Goal: Contribute content

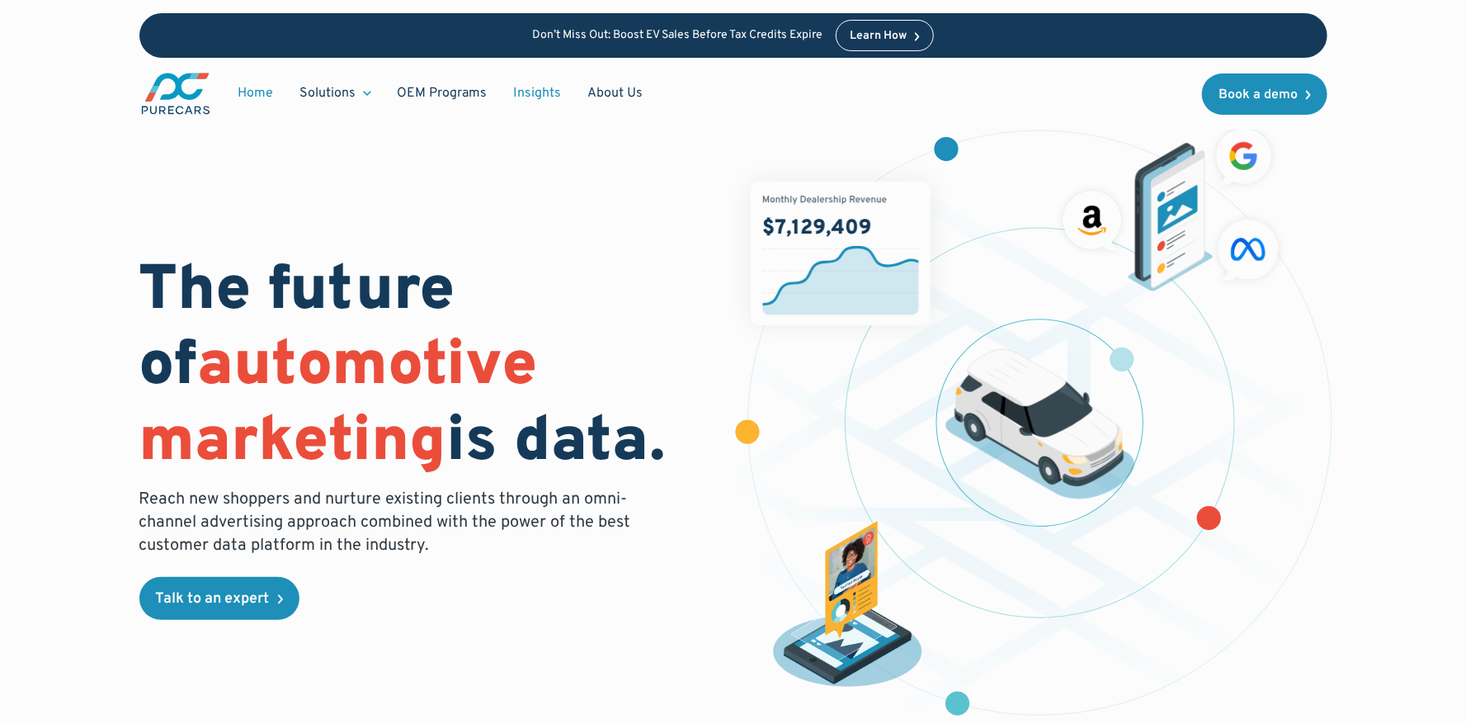
click at [535, 82] on link "Insights" at bounding box center [538, 93] width 74 height 31
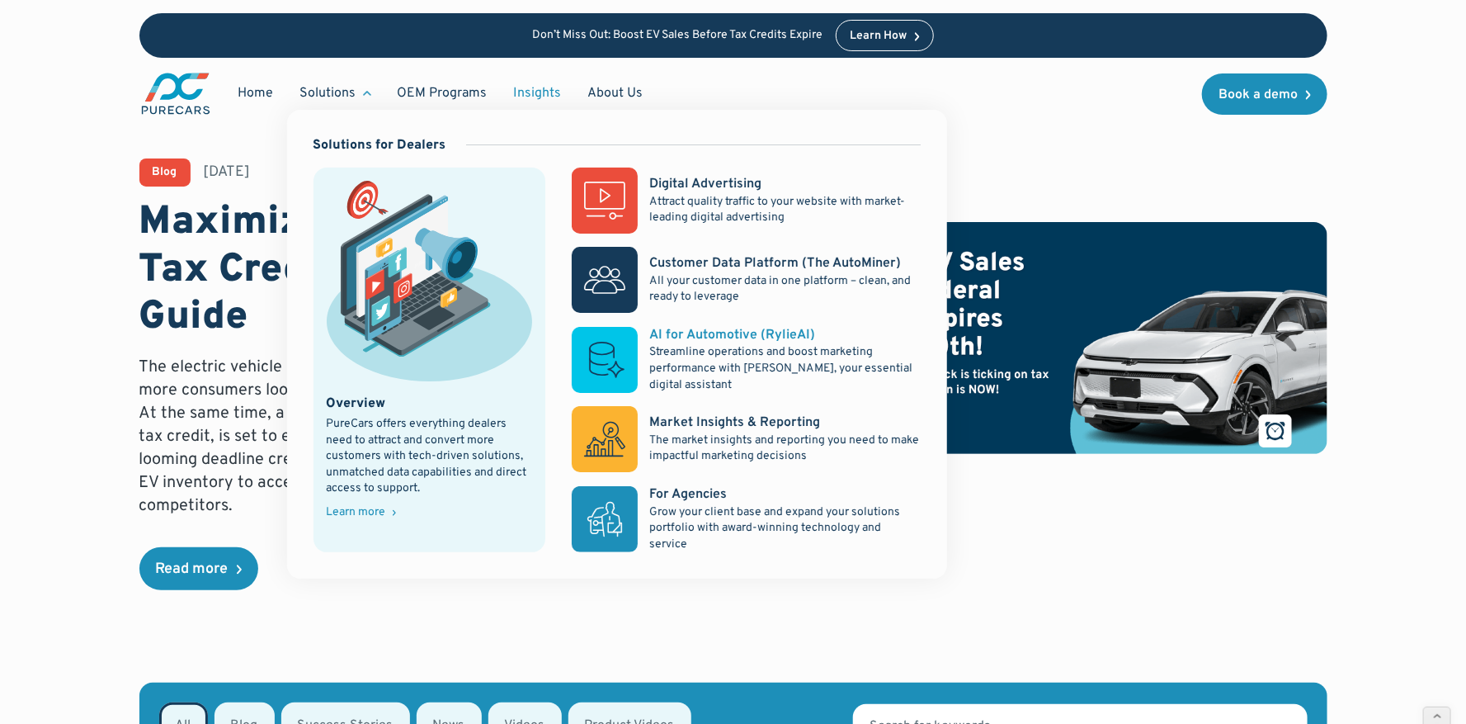
click at [596, 368] on rect at bounding box center [605, 360] width 66 height 66
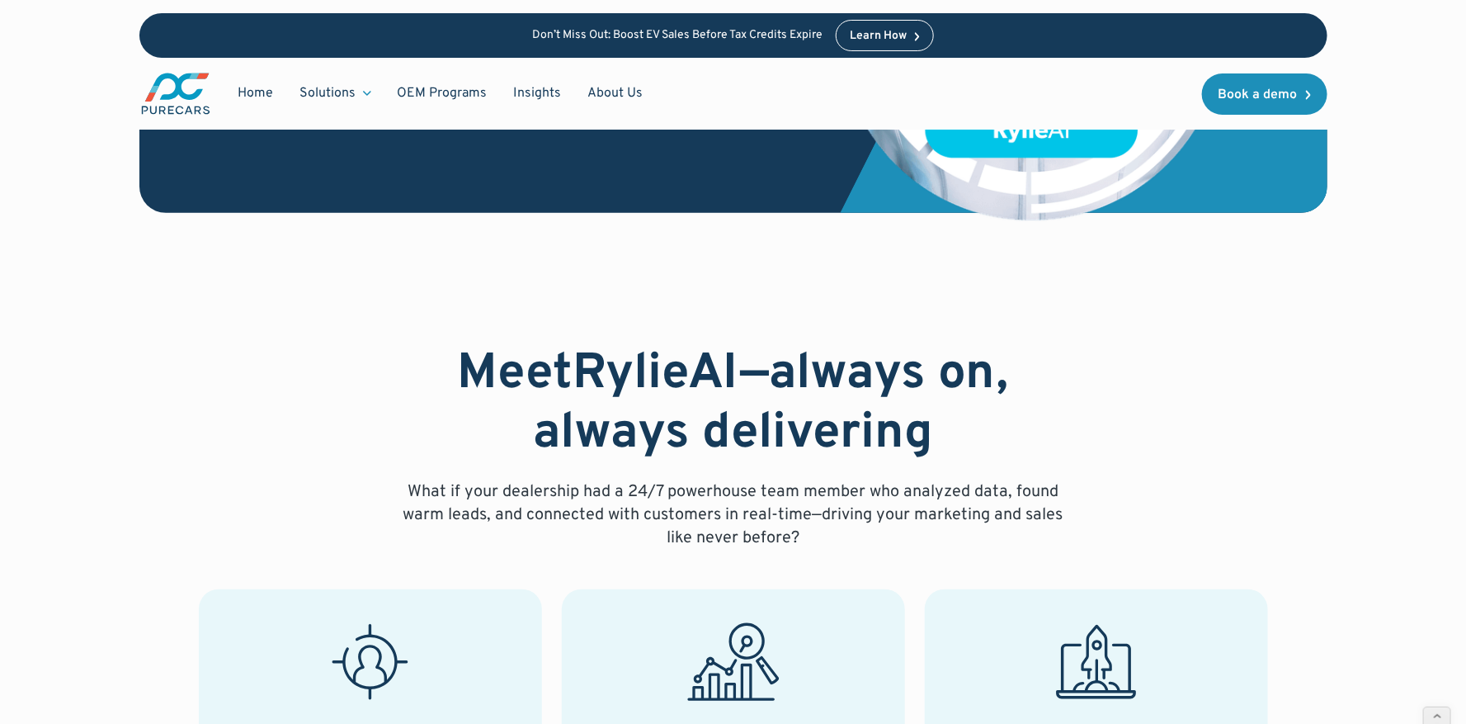
scroll to position [319, 0]
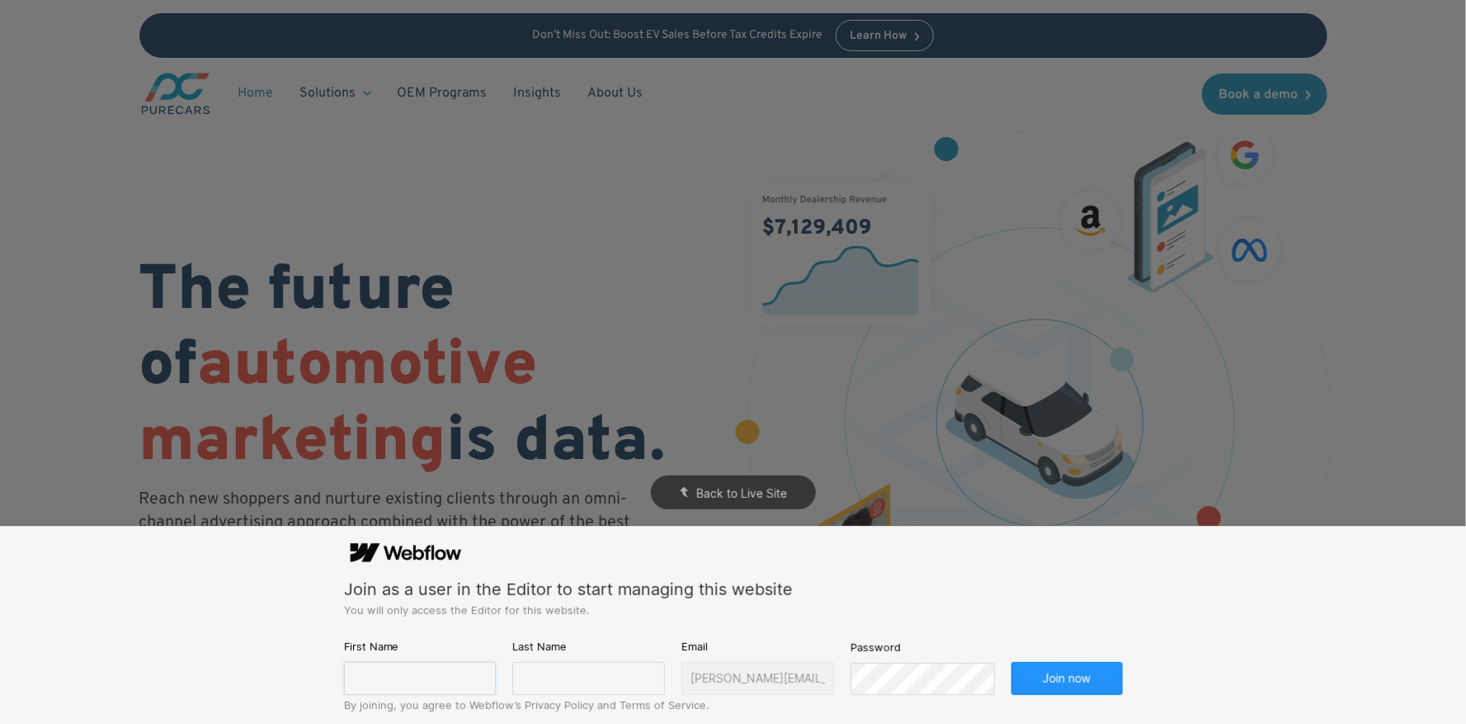
click at [397, 682] on input "text" at bounding box center [420, 678] width 153 height 33
type input "Hannah"
click at [557, 669] on input "text" at bounding box center [588, 678] width 153 height 33
type input "Lifson"
click at [1012, 662] on button "Join now" at bounding box center [1067, 678] width 111 height 33
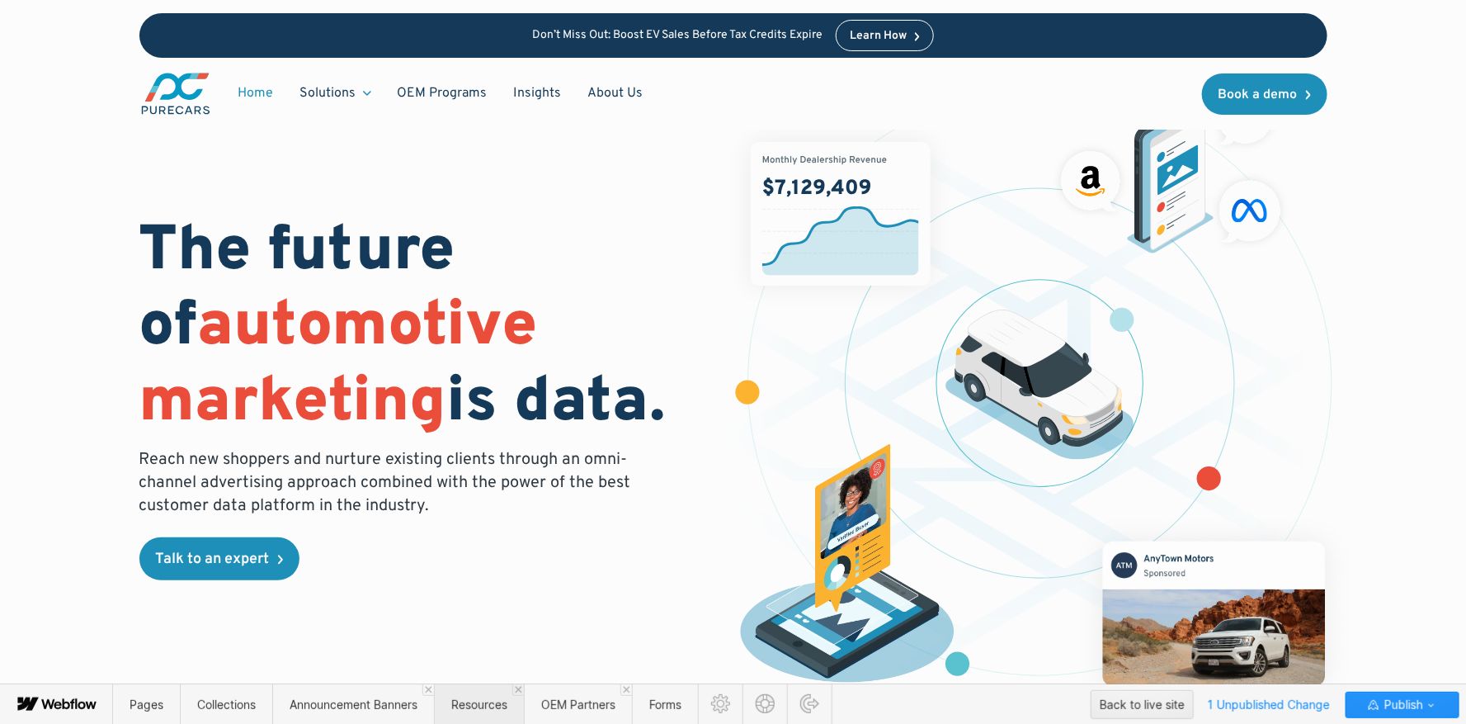
click at [472, 714] on span "Resources" at bounding box center [479, 704] width 90 height 40
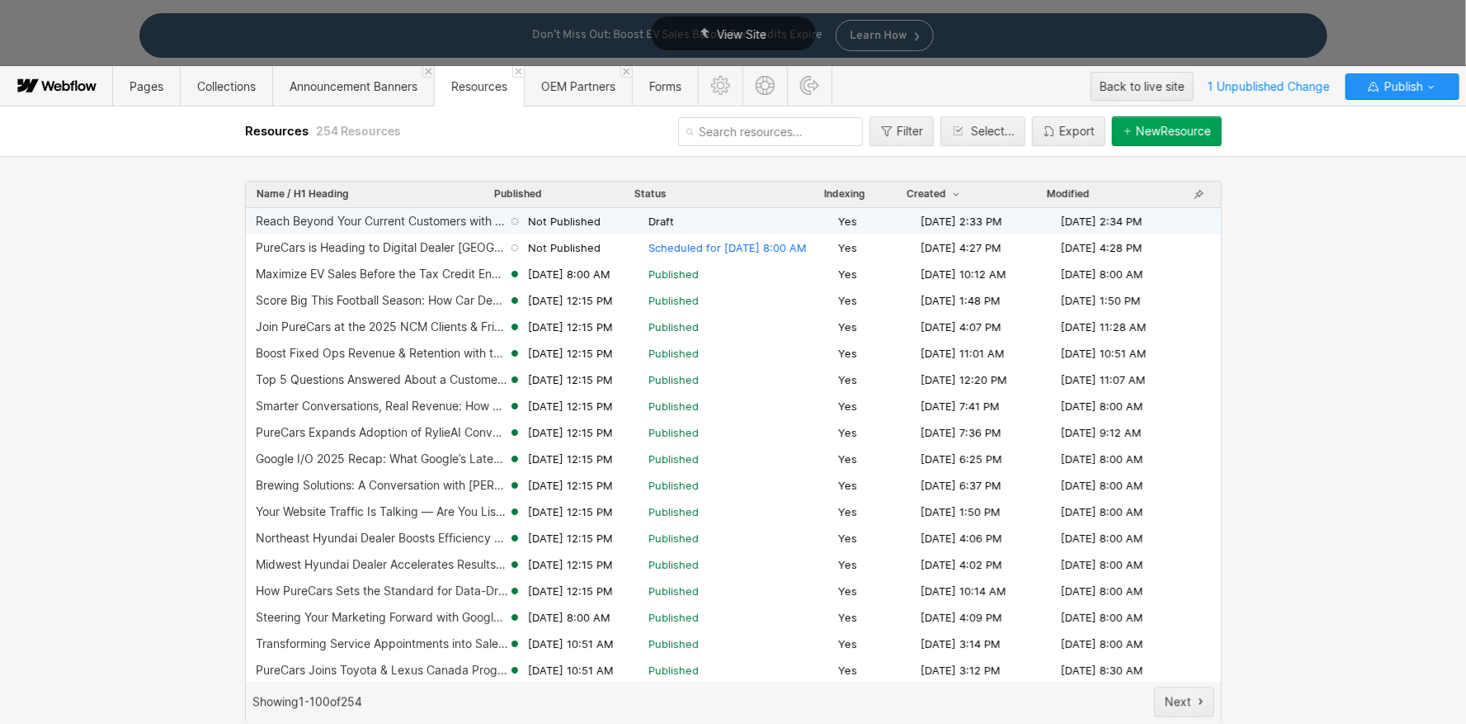
click at [692, 218] on span "Draft" at bounding box center [740, 221] width 183 height 15
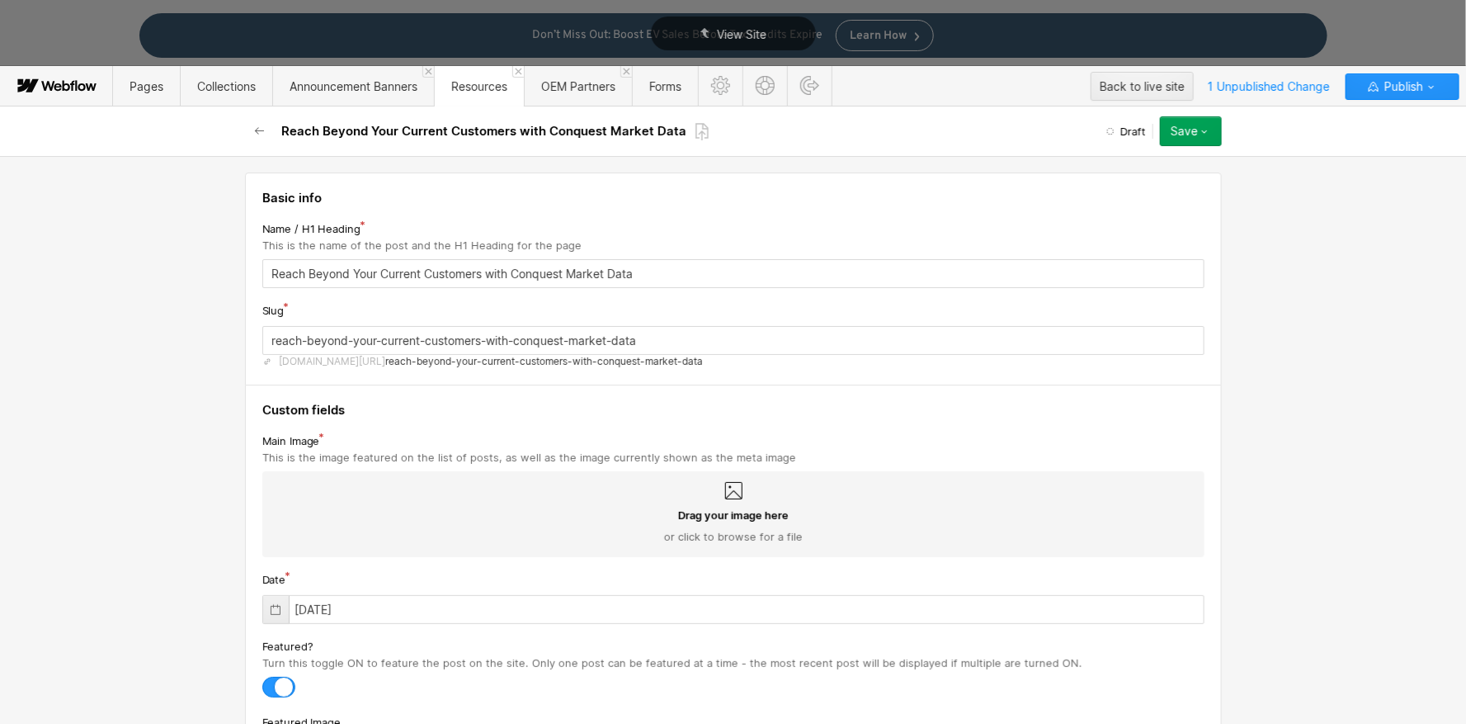
click at [709, 510] on span "Drag your image here" at bounding box center [733, 515] width 111 height 15
click at [0, 0] on input "Drag your image here or click to browse for a file" at bounding box center [0, 0] width 0 height 0
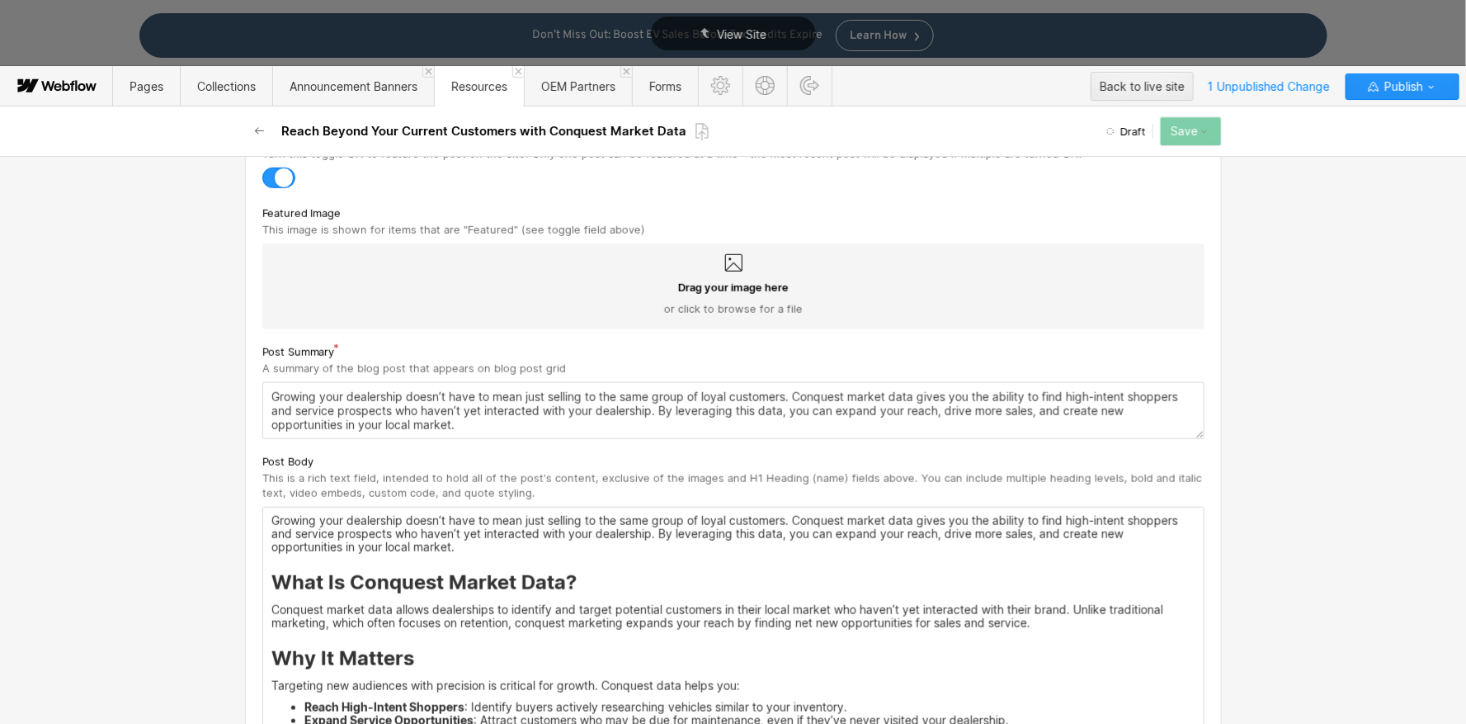
scroll to position [545, 0]
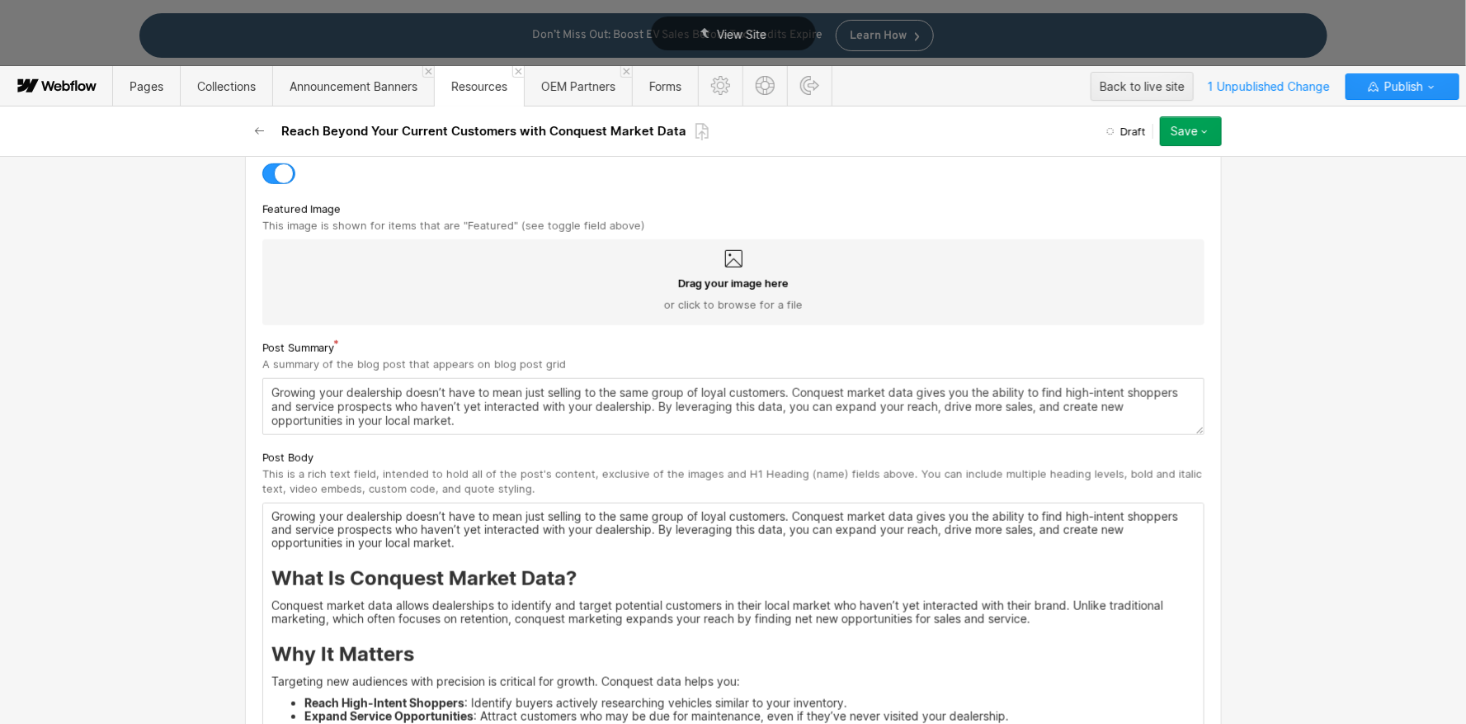
click at [725, 264] on icon at bounding box center [734, 259] width 20 height 20
click at [0, 0] on input "Drag your image here or click to browse for a file" at bounding box center [0, 0] width 0 height 0
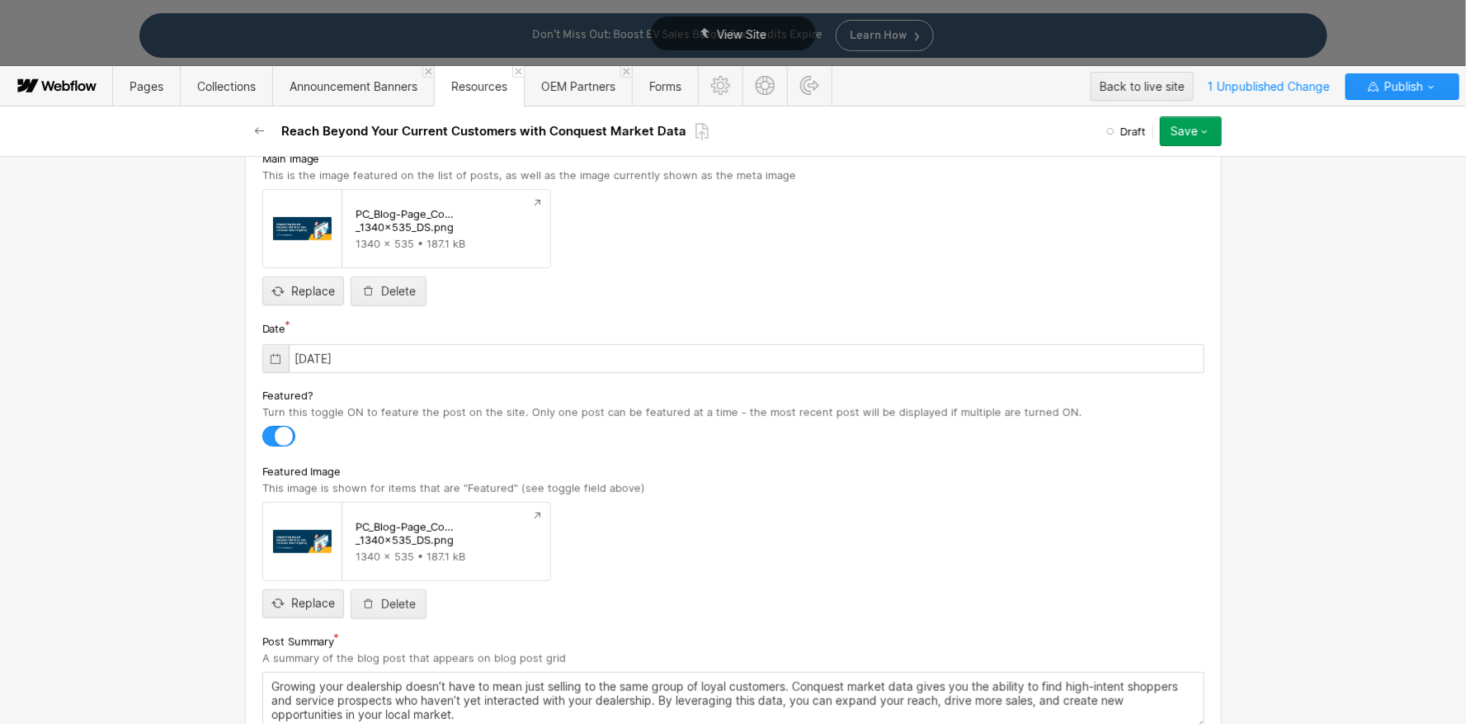
scroll to position [0, 0]
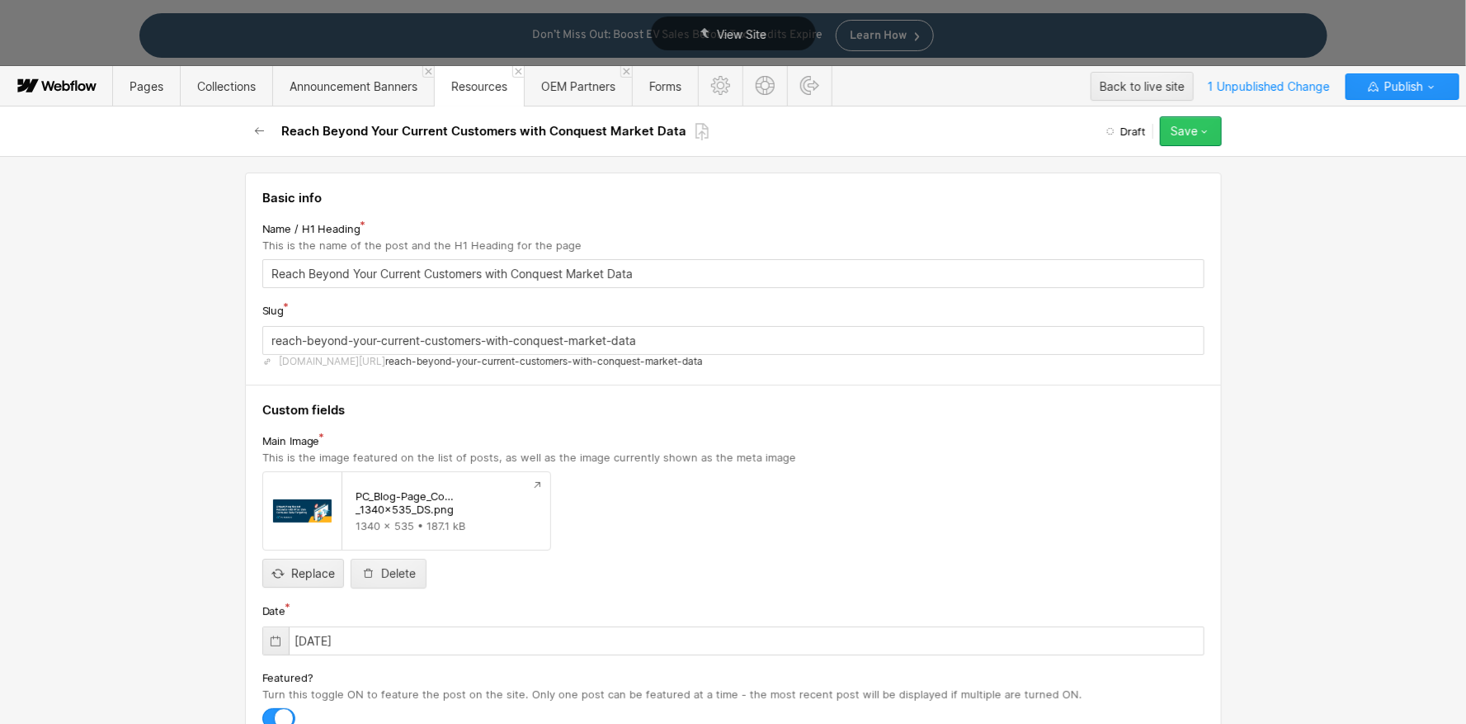
click at [1211, 128] on icon "button" at bounding box center [1204, 131] width 13 height 13
click at [1159, 168] on div "Save draft" at bounding box center [1139, 164] width 163 height 22
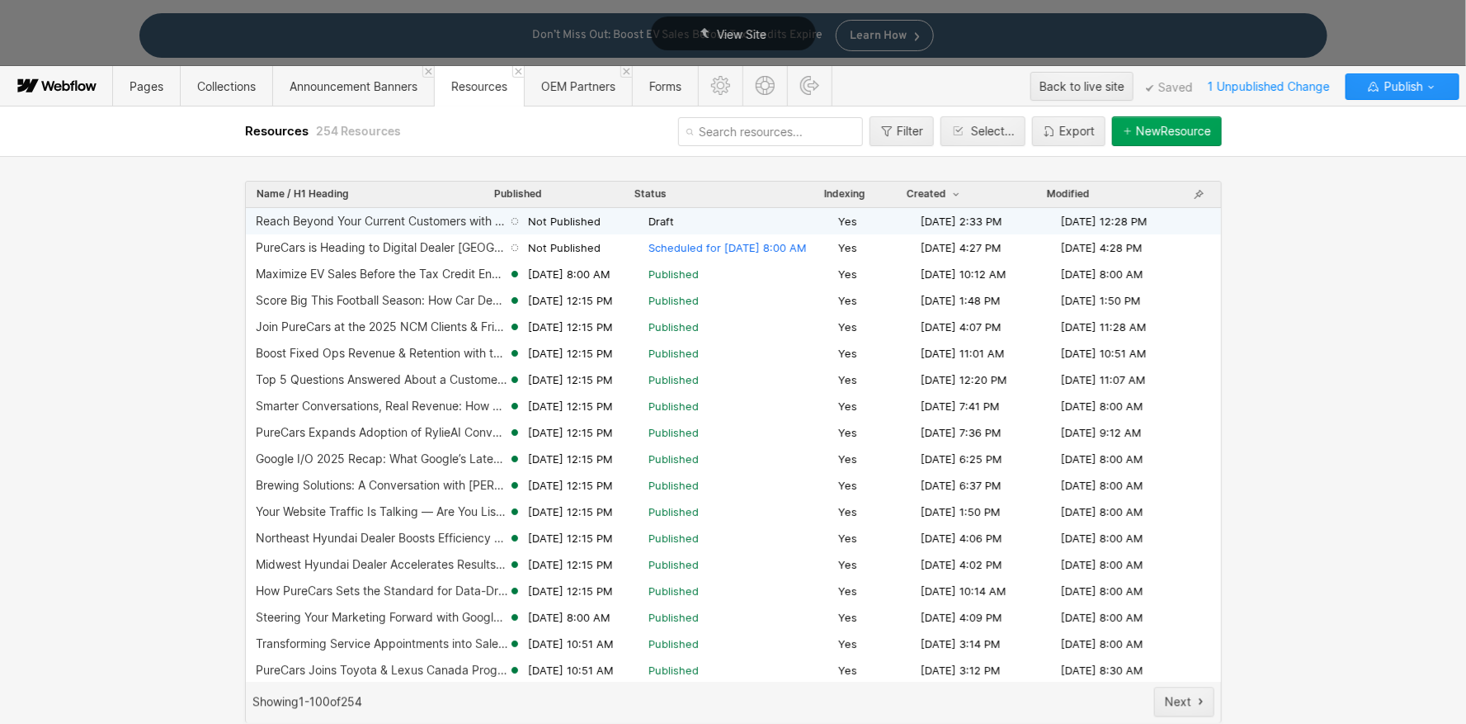
click at [753, 224] on span "Draft" at bounding box center [740, 221] width 183 height 15
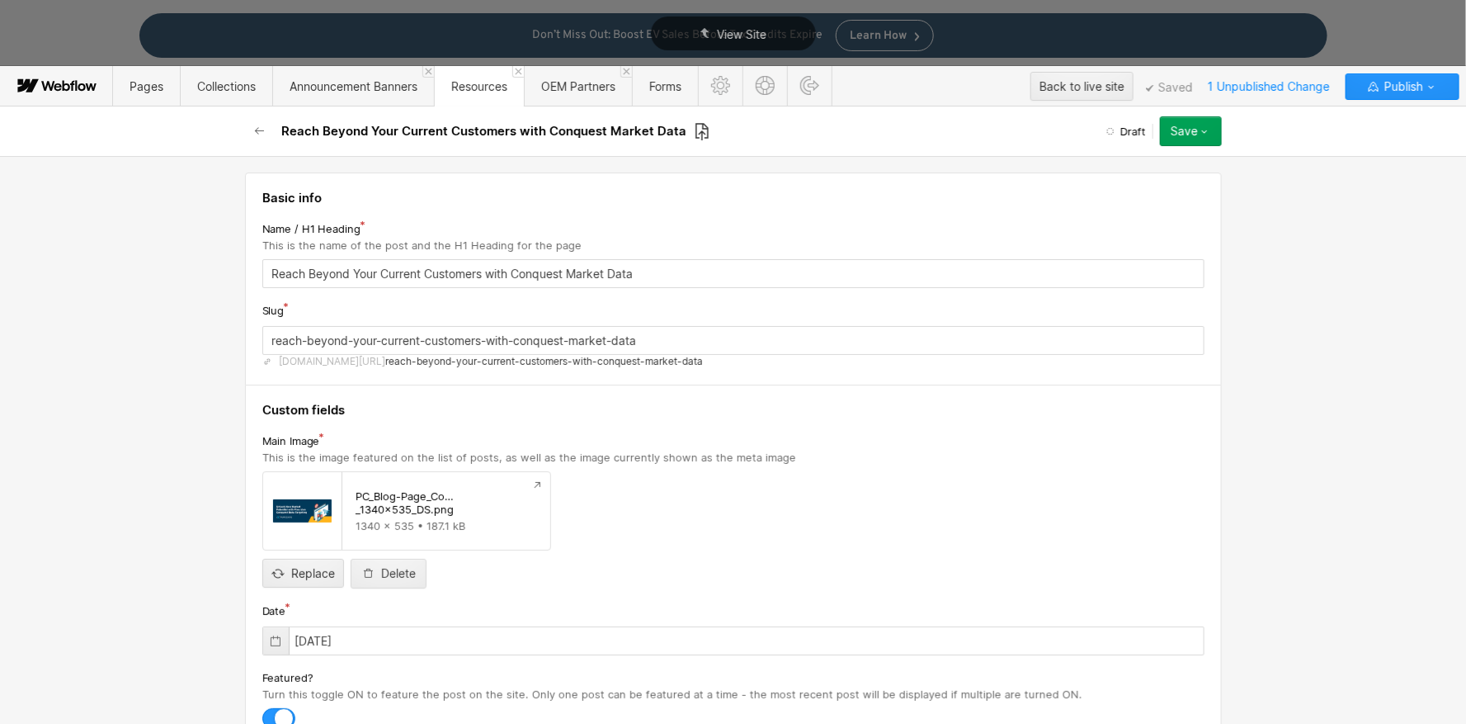
click at [696, 133] on icon at bounding box center [702, 131] width 13 height 17
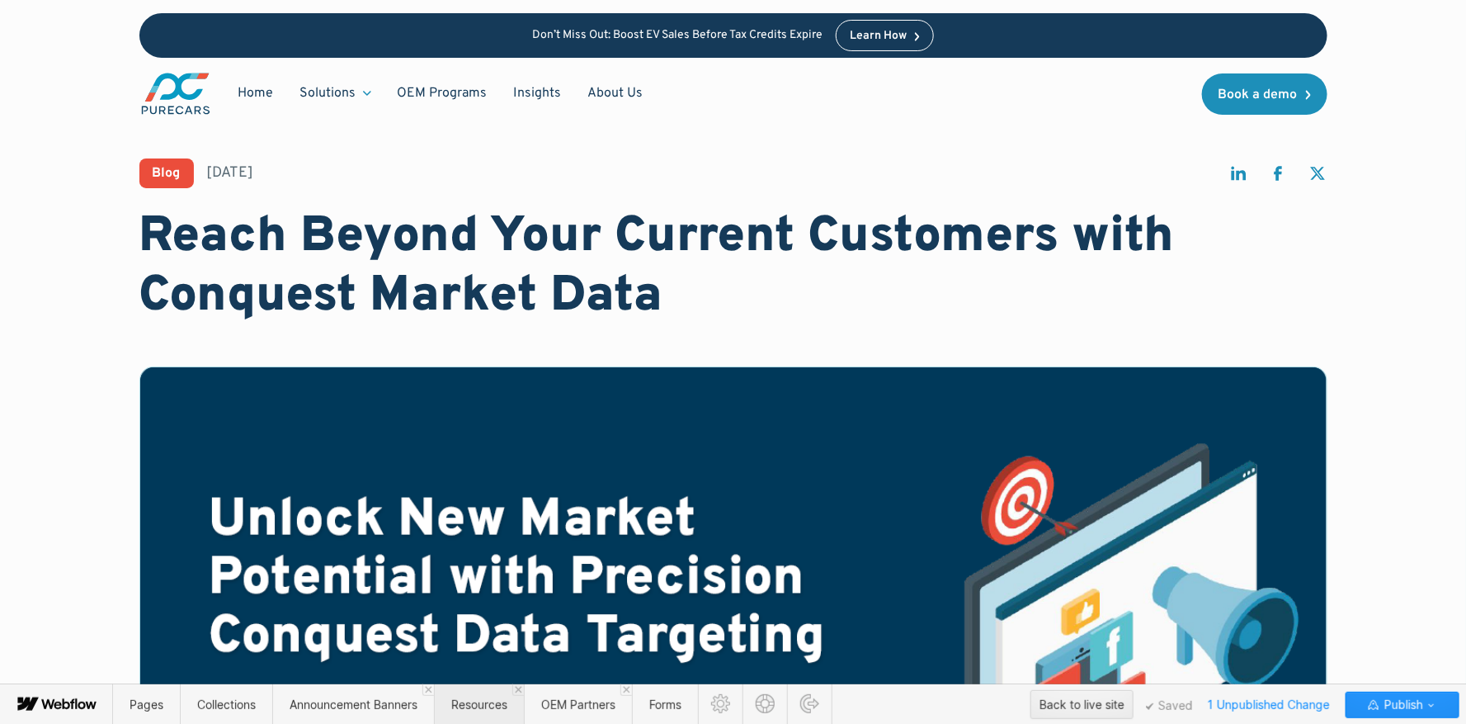
click at [478, 706] on span "Resources" at bounding box center [479, 704] width 56 height 14
